Goal: Transaction & Acquisition: Purchase product/service

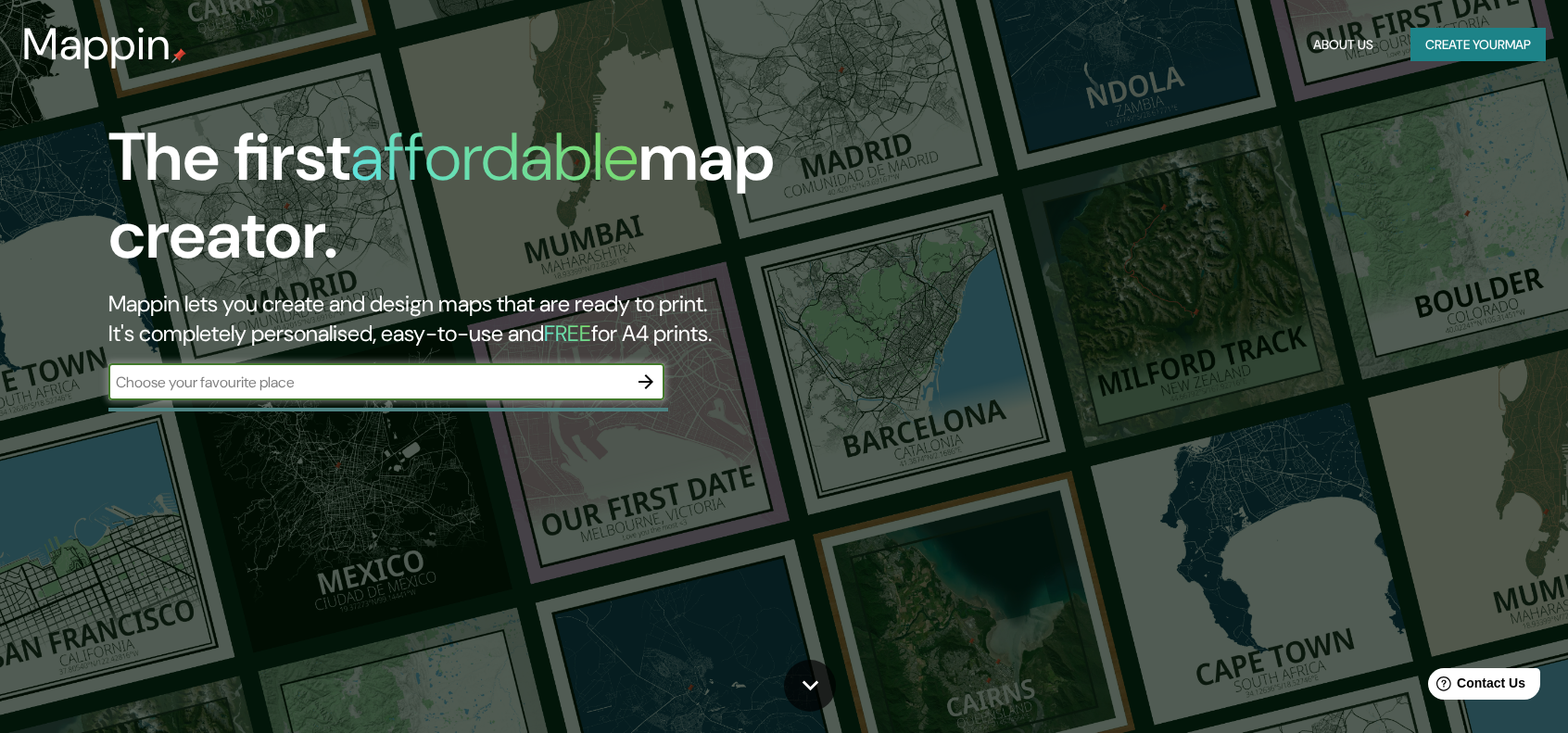
click at [508, 380] on input "text" at bounding box center [367, 383] width 519 height 21
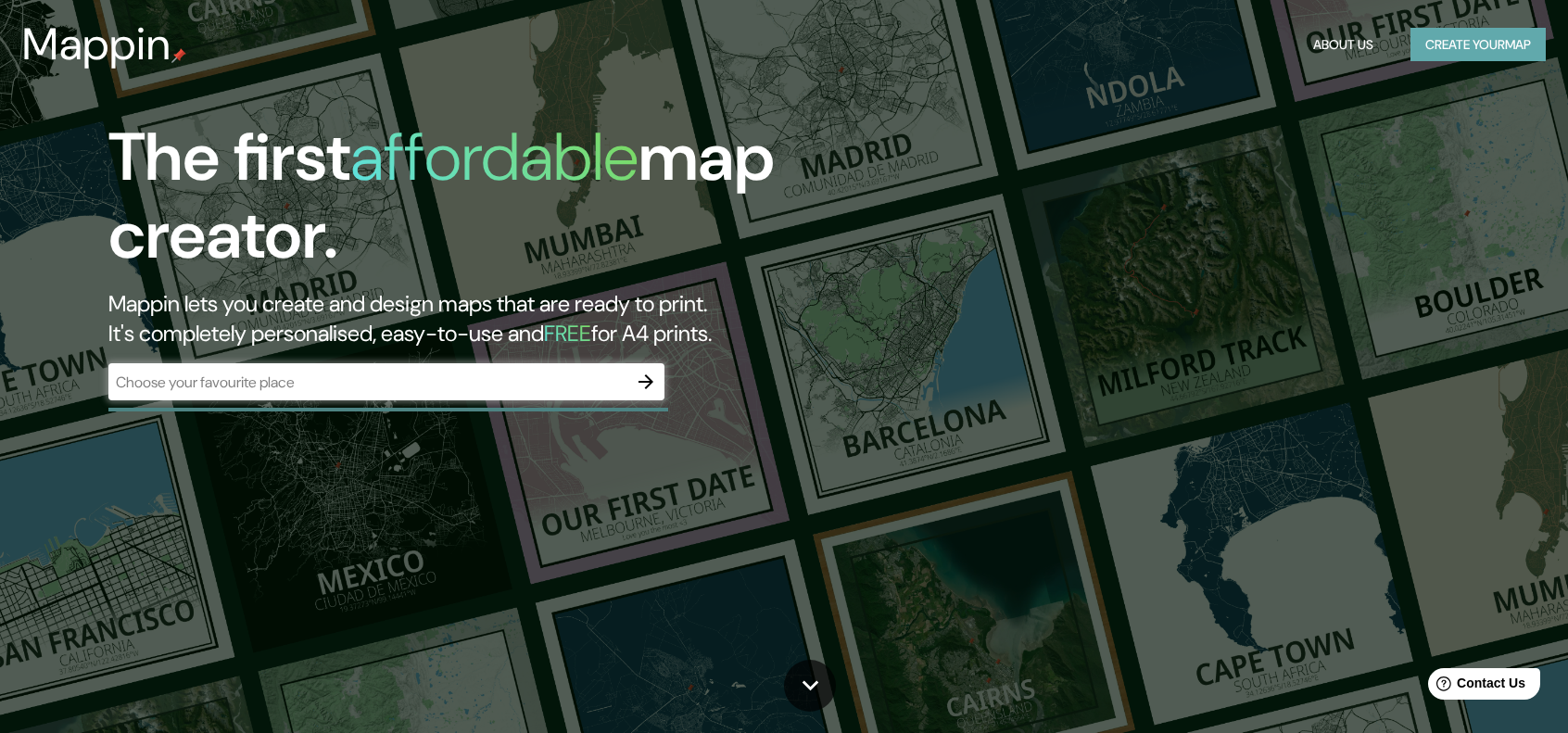
click at [1486, 45] on button "Create your map" at bounding box center [1478, 45] width 135 height 35
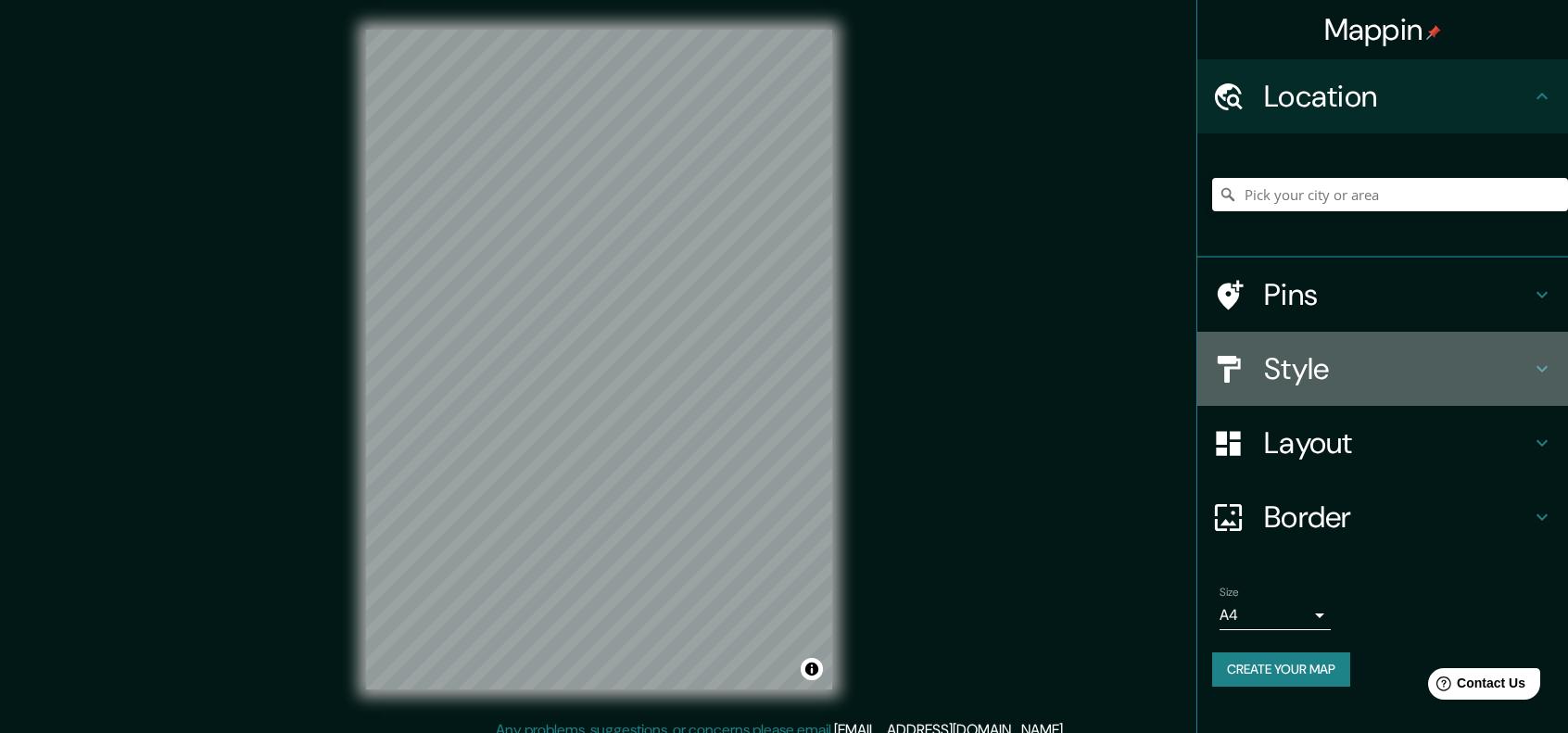
click at [1544, 372] on icon at bounding box center [1541, 368] width 22 height 22
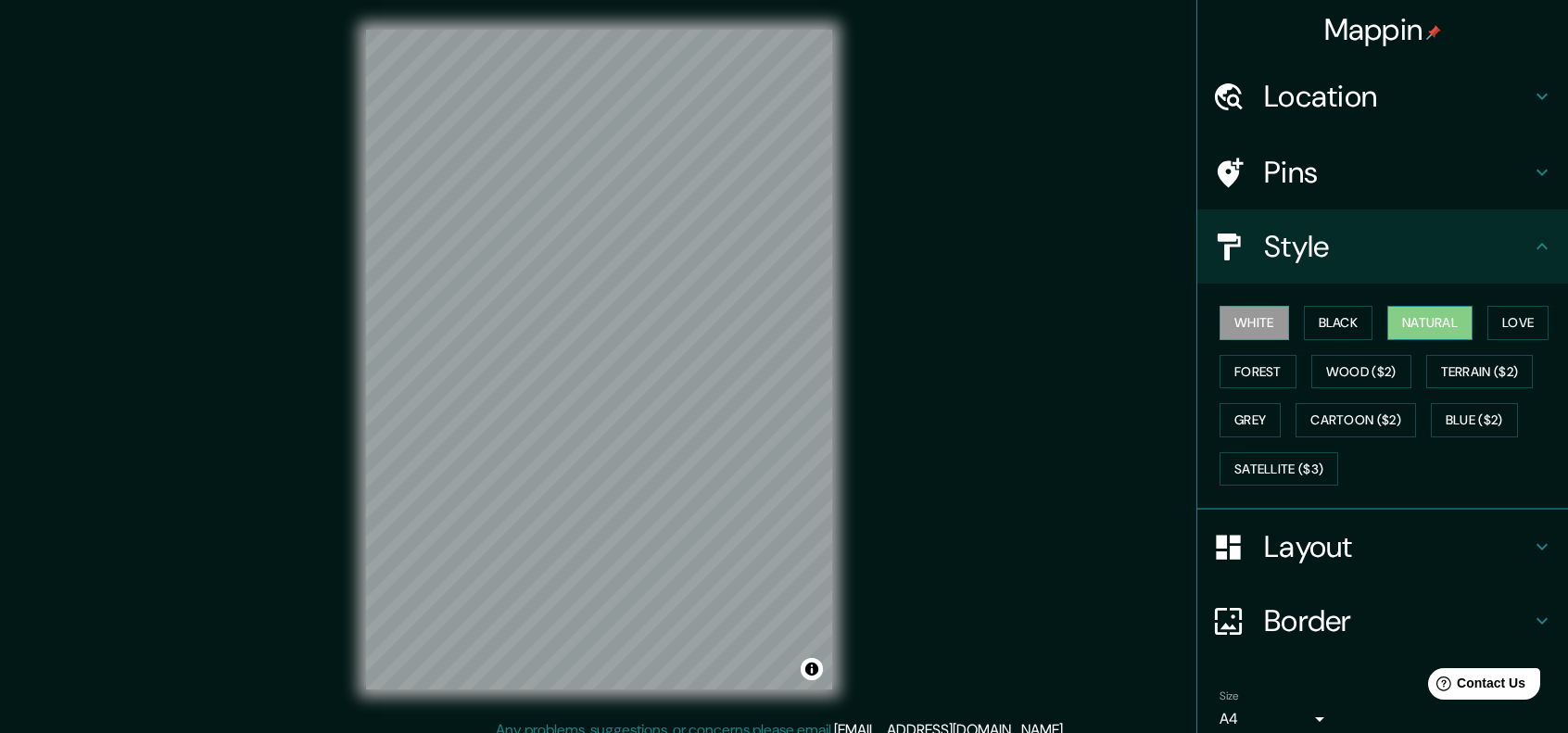
click at [1434, 315] on button "Natural" at bounding box center [1430, 323] width 85 height 35
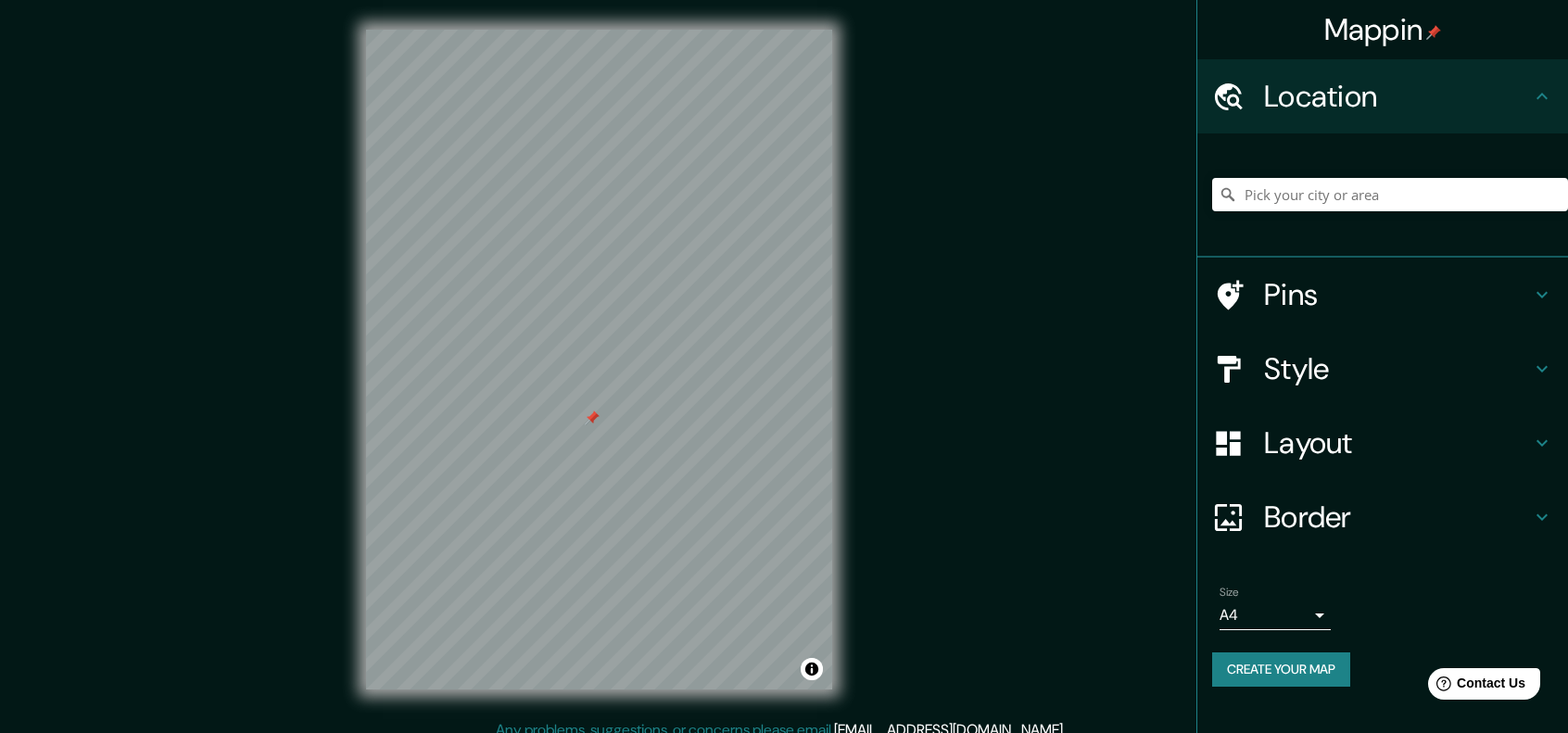
click at [1545, 97] on icon at bounding box center [1542, 96] width 12 height 7
click at [1552, 295] on icon at bounding box center [1541, 295] width 22 height 22
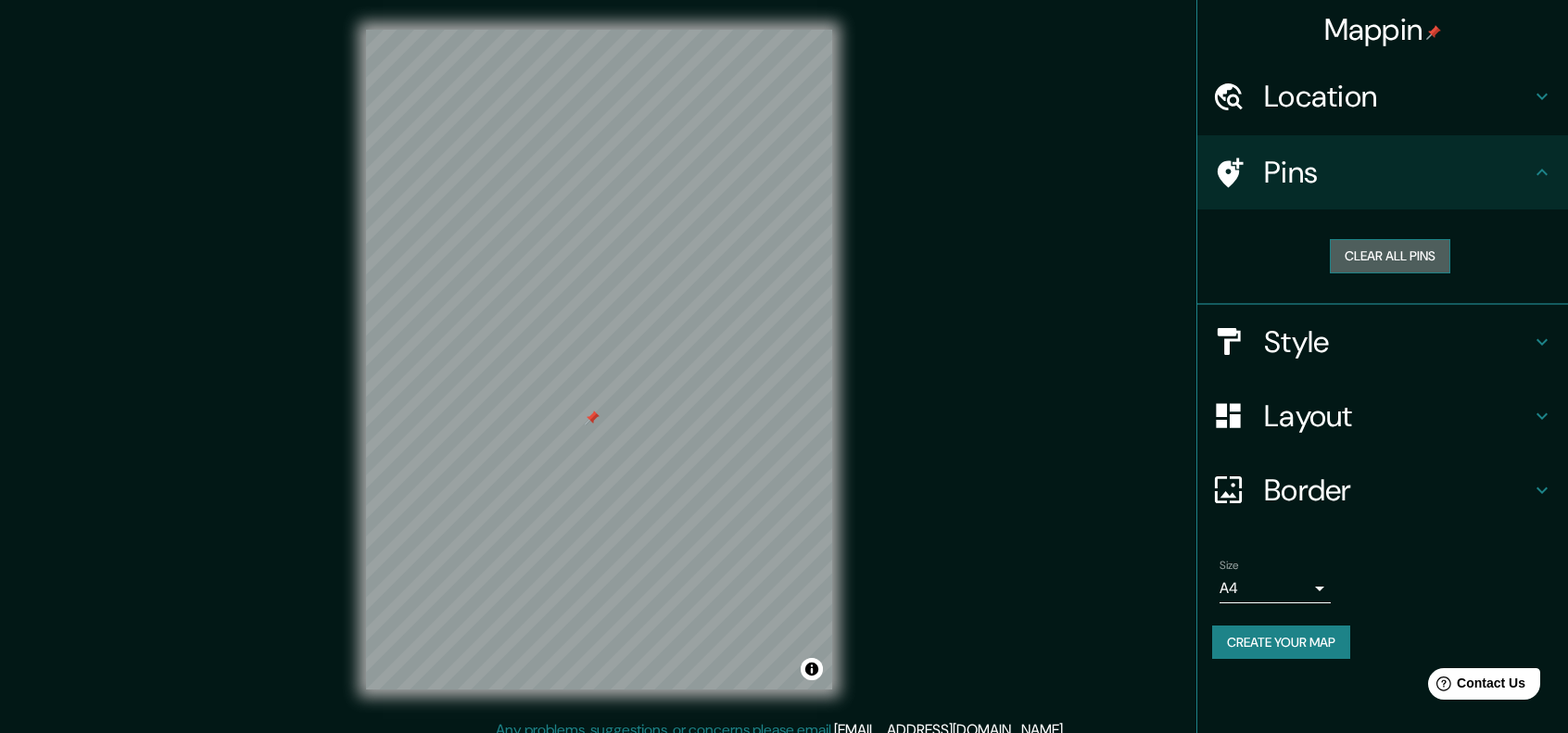
click at [1376, 255] on button "Clear all pins" at bounding box center [1391, 256] width 121 height 35
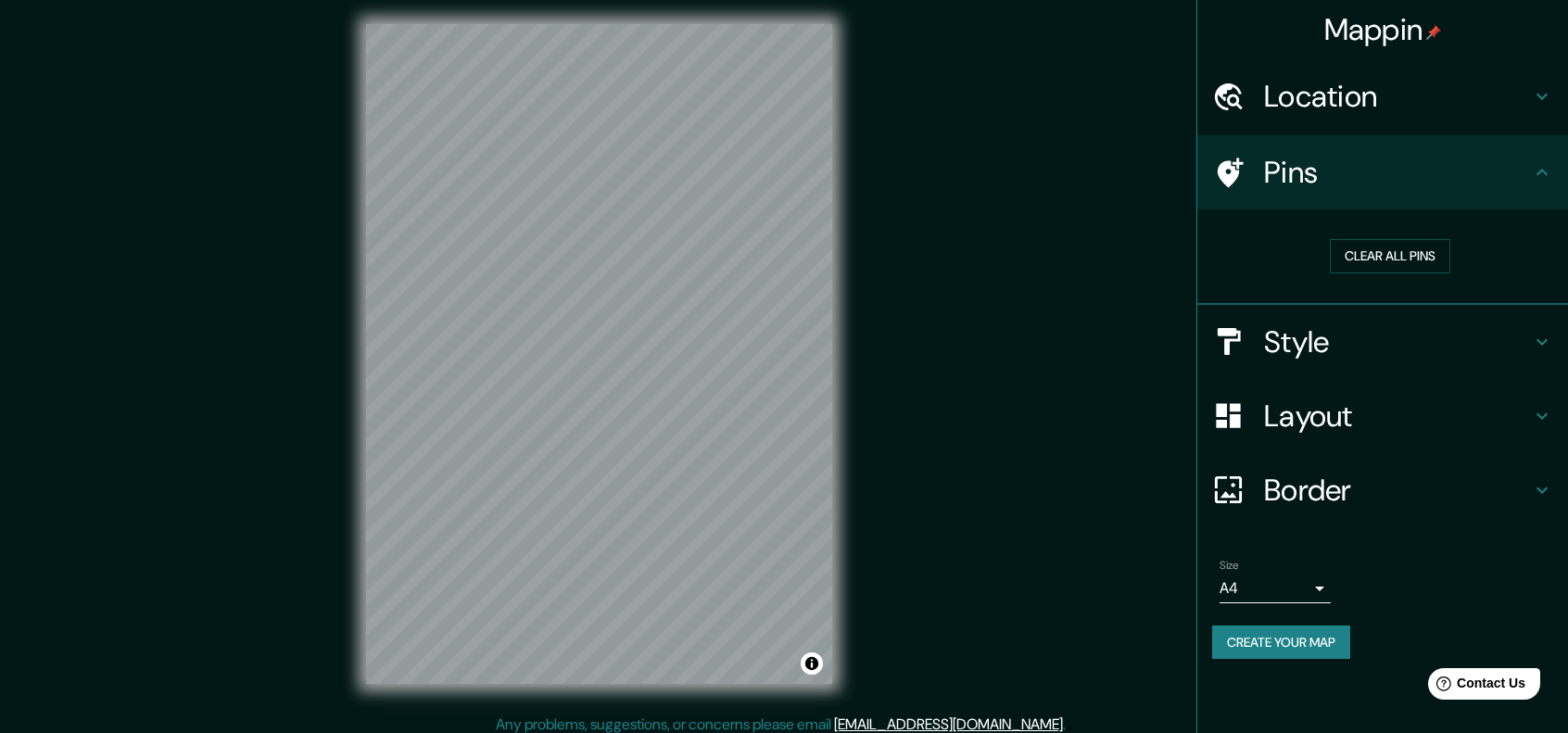
scroll to position [14, 0]
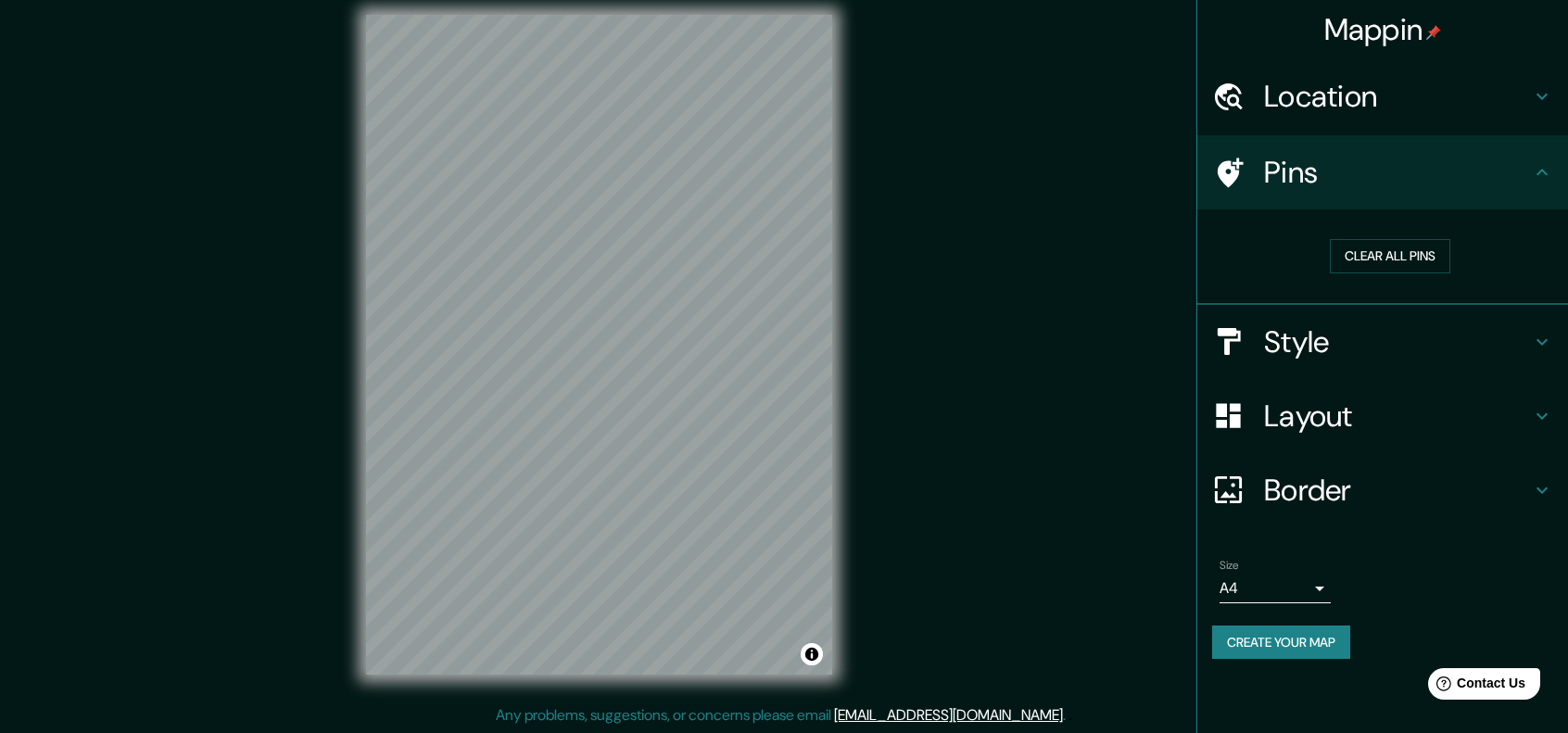
click at [1312, 585] on body "Mappin Location Pins Clear all pins Style Layout Border Choose a border. Hint :…" at bounding box center [784, 352] width 1568 height 733
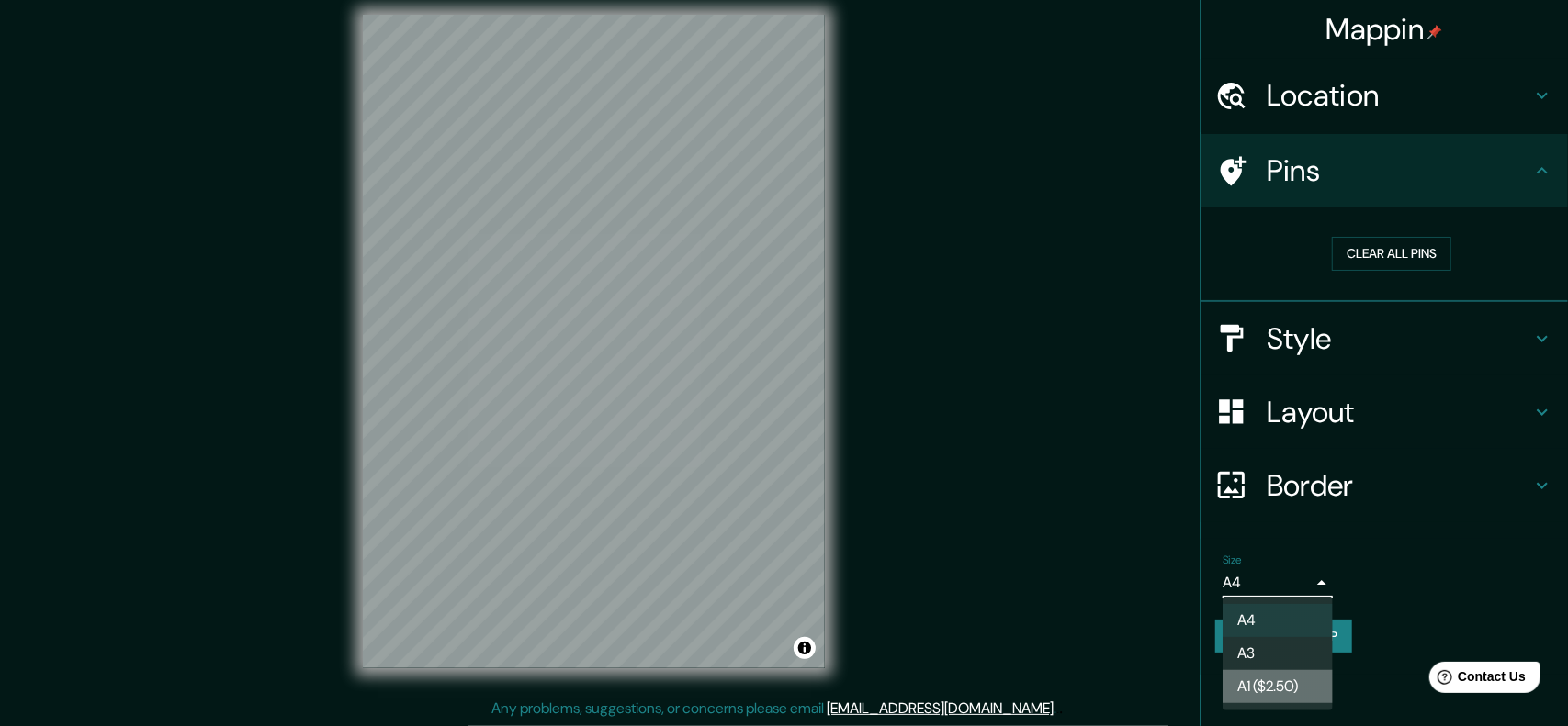
click at [1304, 683] on li "A1 ($2.50)" at bounding box center [1277, 686] width 110 height 33
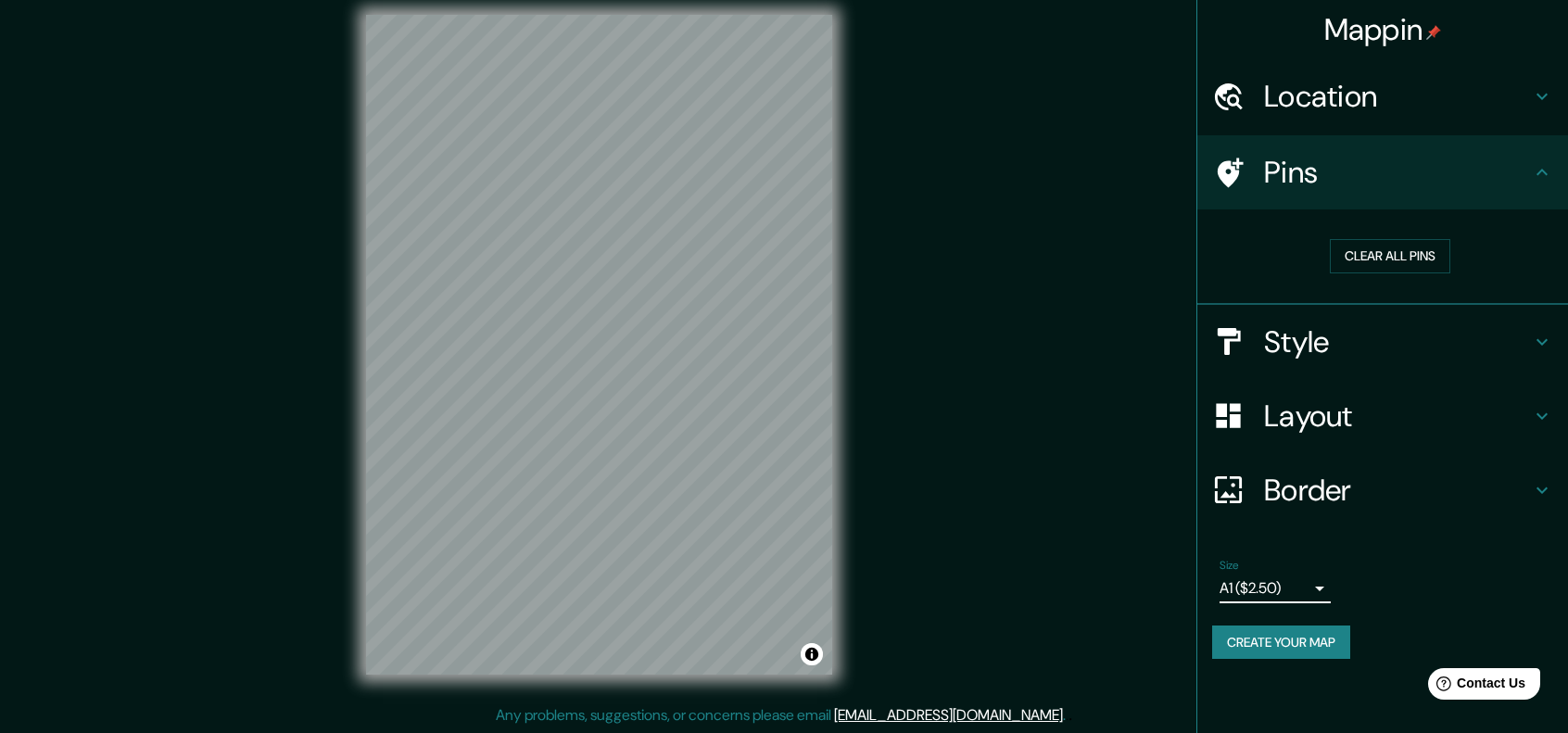
click at [1315, 645] on button "Create your map" at bounding box center [1281, 643] width 138 height 35
click at [1312, 645] on div "Create your map" at bounding box center [1383, 643] width 341 height 35
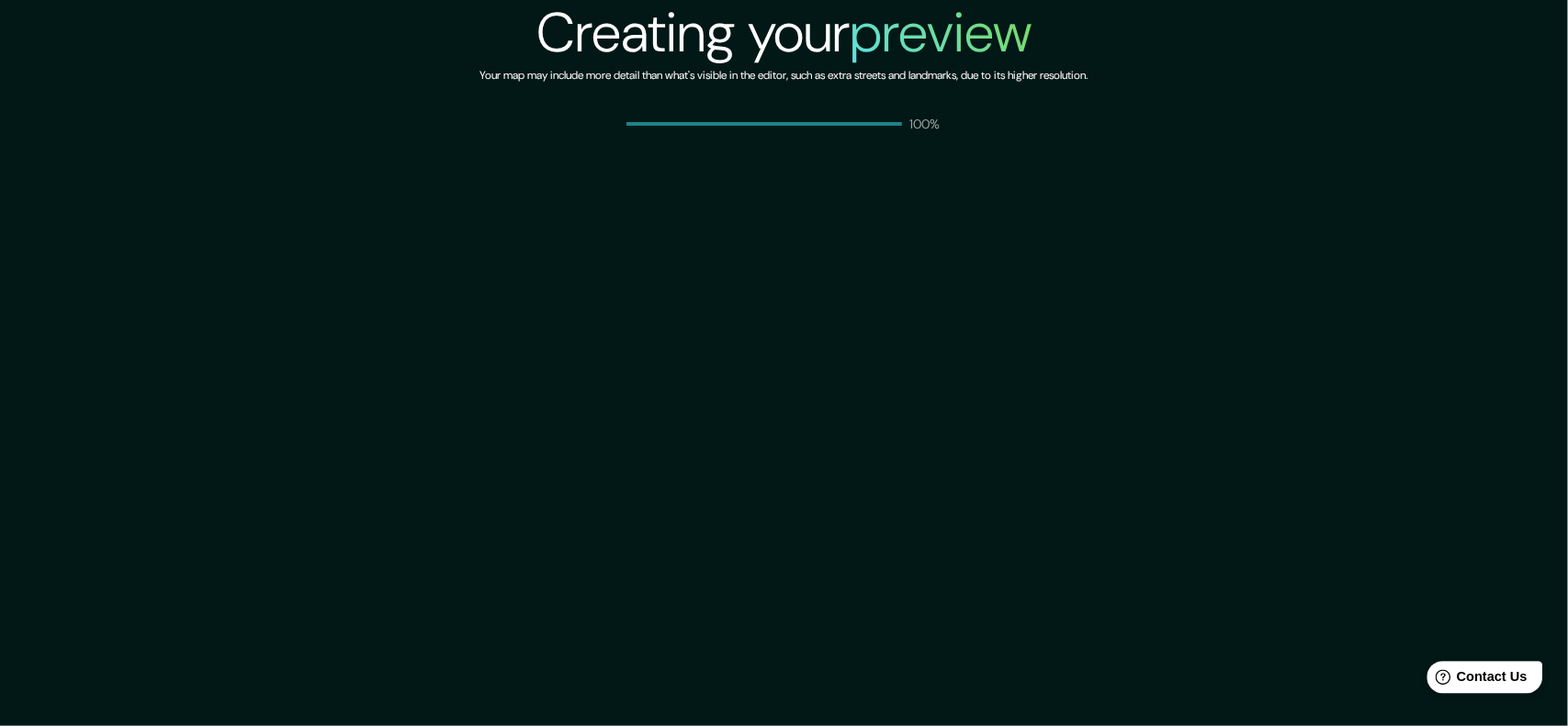
click at [1519, 688] on div "Help Contact Us" at bounding box center [1484, 677] width 116 height 32
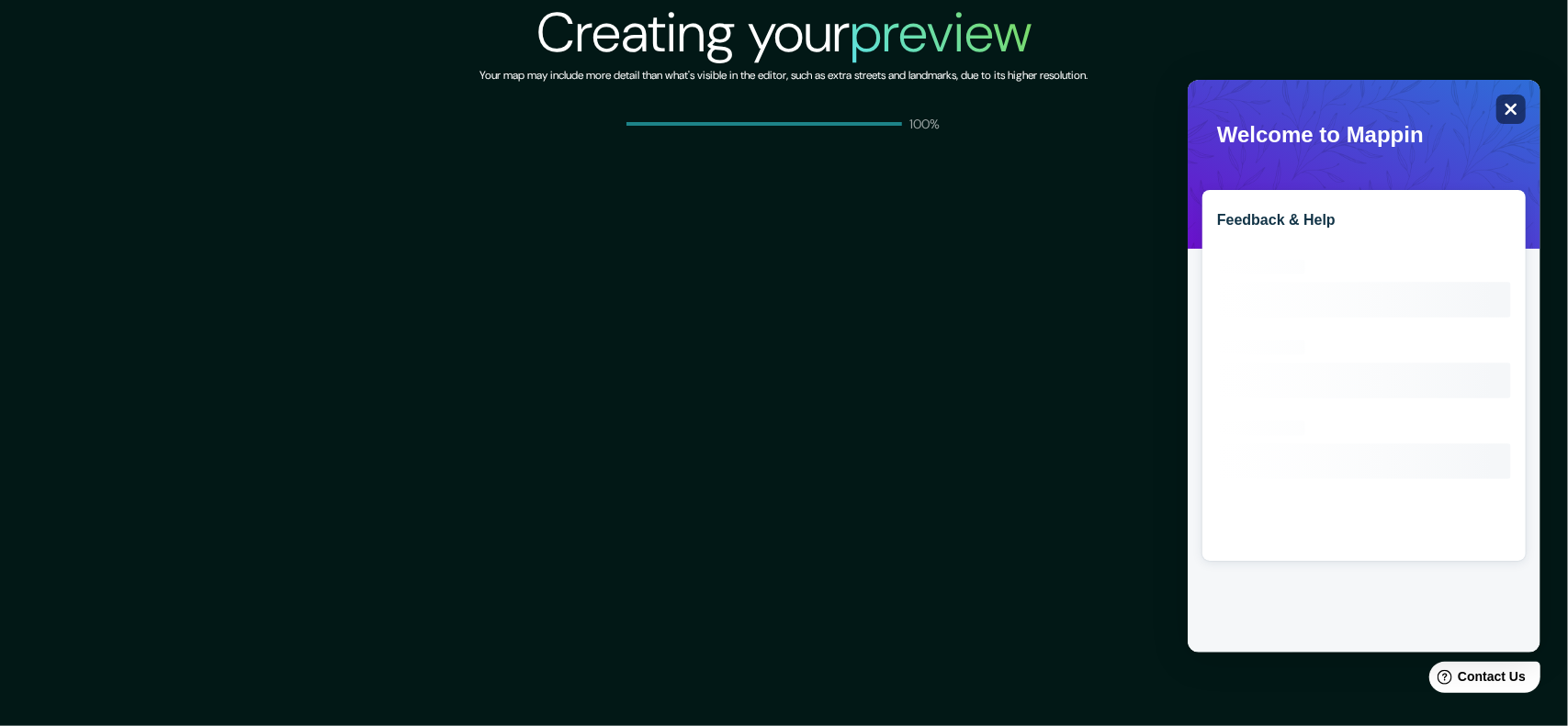
click at [1506, 106] on icon "Close" at bounding box center [1509, 107] width 13 height 13
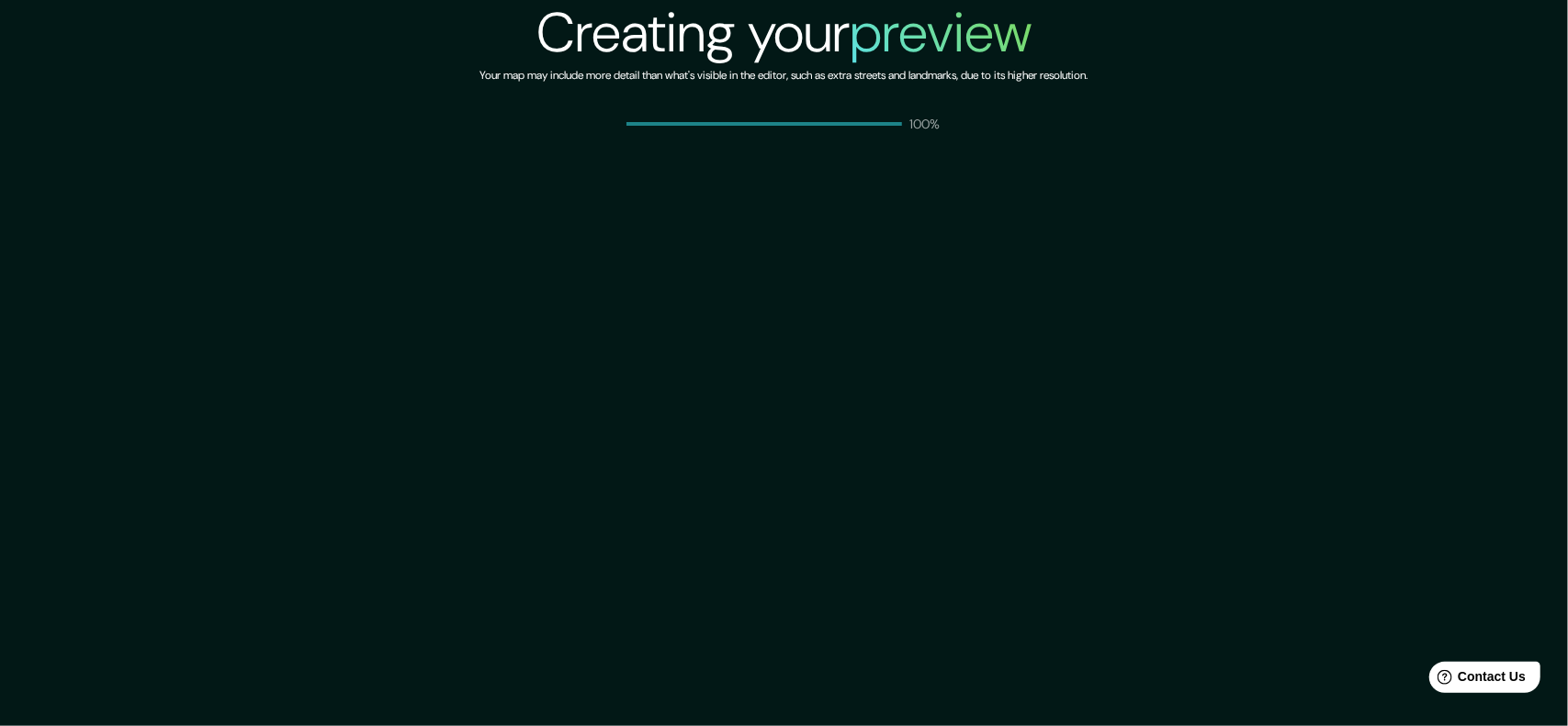
drag, startPoint x: 774, startPoint y: 131, endPoint x: 753, endPoint y: 140, distance: 22.8
click at [774, 131] on div "100%" at bounding box center [783, 124] width 315 height 18
click at [696, 338] on div "Creating your preview Your map may include more detail than what's visible in t…" at bounding box center [784, 363] width 1568 height 726
click at [697, 338] on div "Creating your preview Your map may include more detail than what's visible in t…" at bounding box center [784, 363] width 1568 height 726
